Goal: Check status

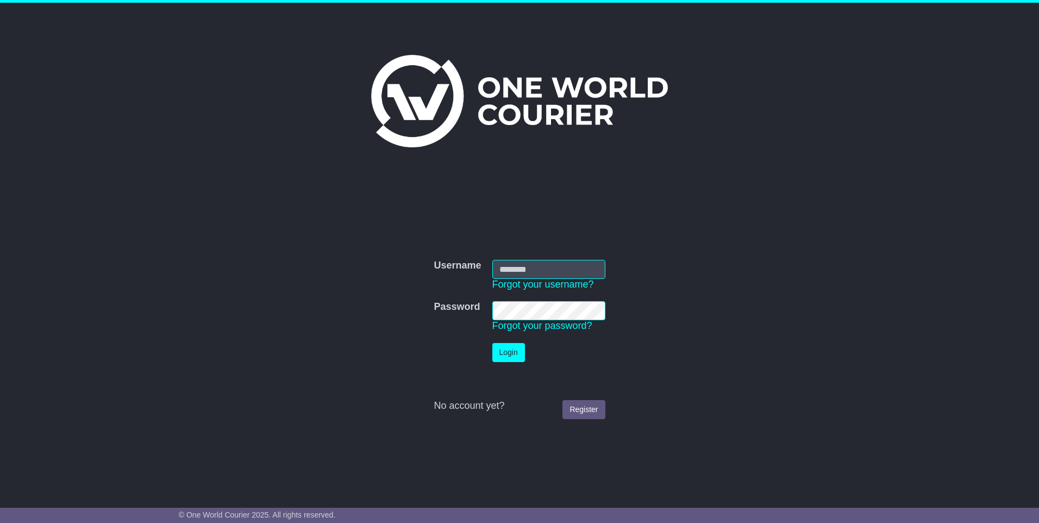
type input "**********"
click at [512, 360] on button "Login" at bounding box center [508, 352] width 33 height 19
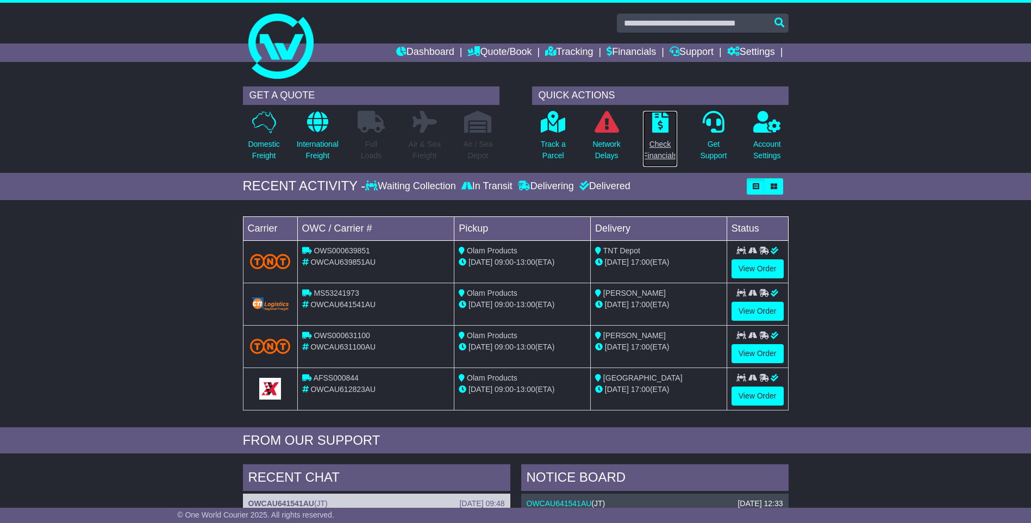
click at [656, 143] on p "Check Financials" at bounding box center [660, 150] width 34 height 23
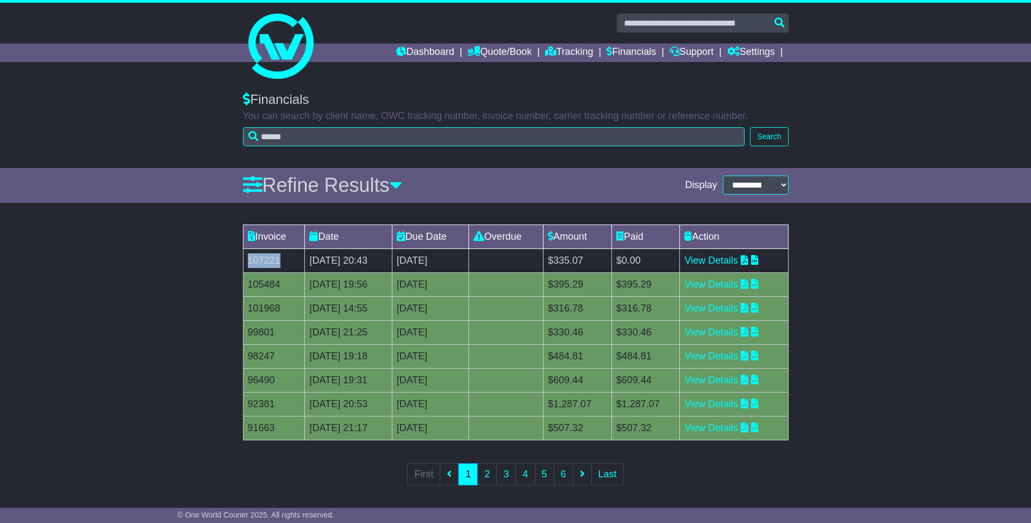
drag, startPoint x: 286, startPoint y: 261, endPoint x: 248, endPoint y: 259, distance: 37.5
click at [248, 259] on td "107221" at bounding box center [274, 260] width 62 height 24
copy td "107221"
drag, startPoint x: 584, startPoint y: 262, endPoint x: 621, endPoint y: 262, distance: 37.5
click at [612, 262] on td "$335.07" at bounding box center [577, 260] width 68 height 24
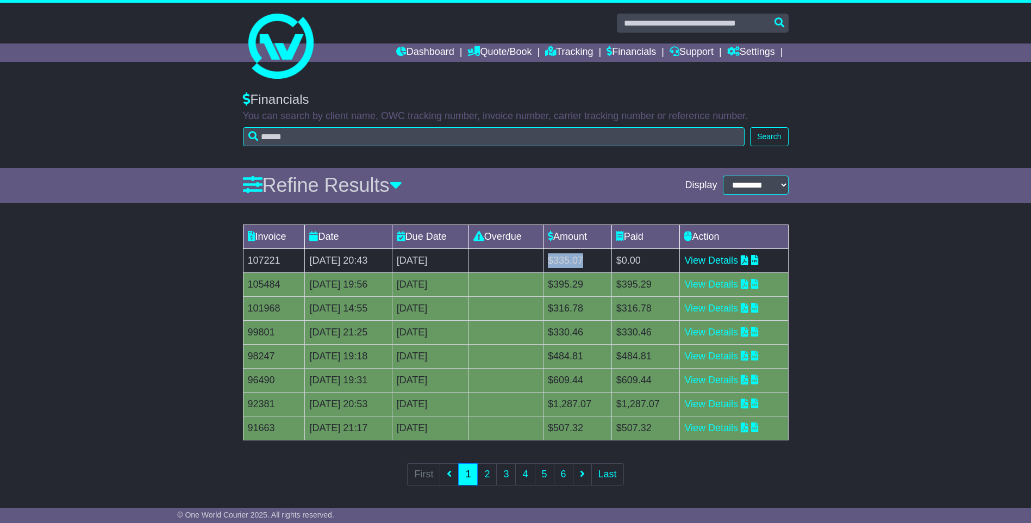
drag, startPoint x: 621, startPoint y: 262, endPoint x: 608, endPoint y: 259, distance: 14.0
copy td "$335.07"
